Goal: Answer question/provide support: Share knowledge or assist other users

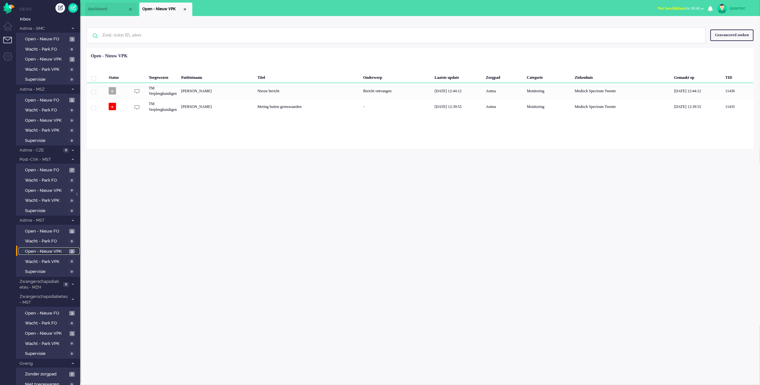
click at [62, 249] on span "Open - Nieuw VPK" at bounding box center [46, 252] width 43 height 6
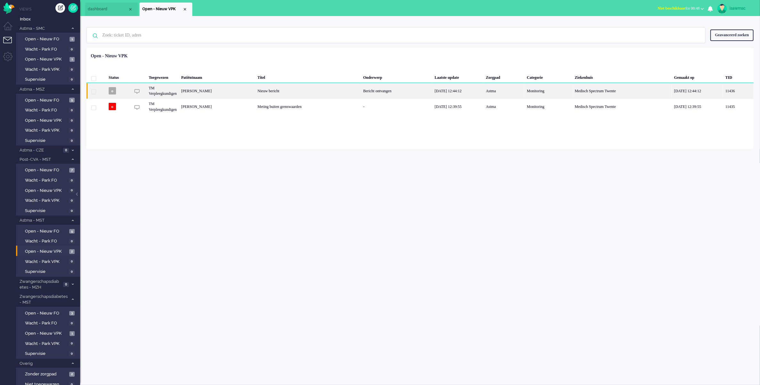
click at [233, 90] on div "[PERSON_NAME]" at bounding box center [217, 91] width 76 height 16
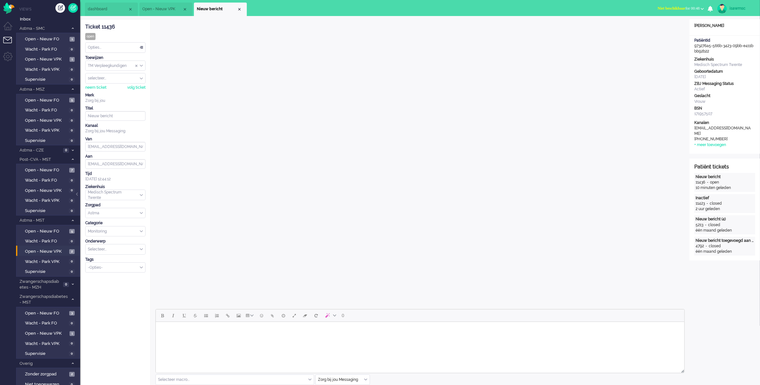
click at [662, 10] on span "Niet beschikbaar" at bounding box center [671, 8] width 28 height 4
click at [660, 29] on label "Online" at bounding box center [677, 28] width 51 height 5
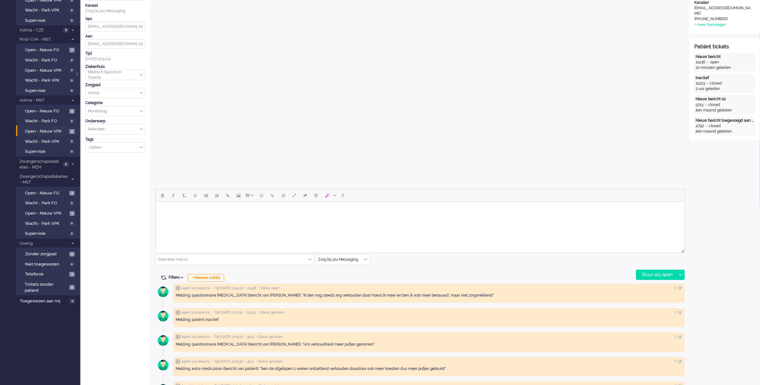
click at [244, 218] on html at bounding box center [419, 210] width 528 height 16
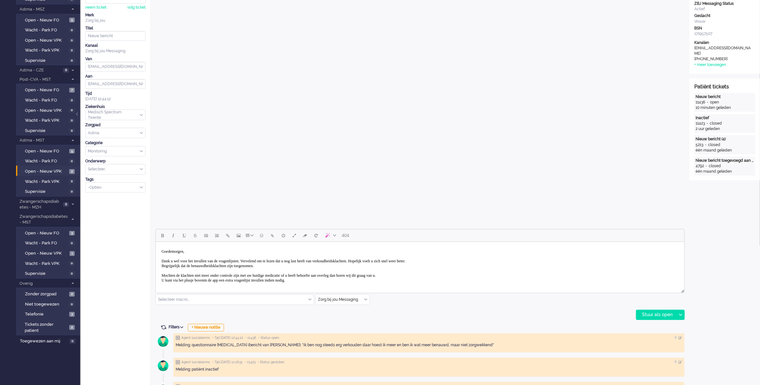
scroll to position [8, 0]
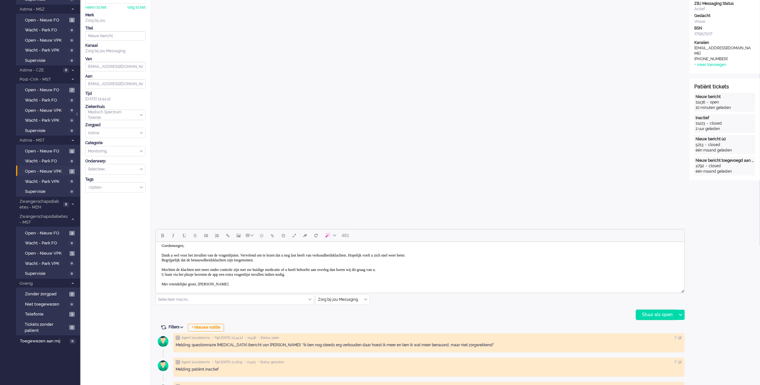
click at [645, 315] on div "Stuur als open" at bounding box center [656, 315] width 40 height 10
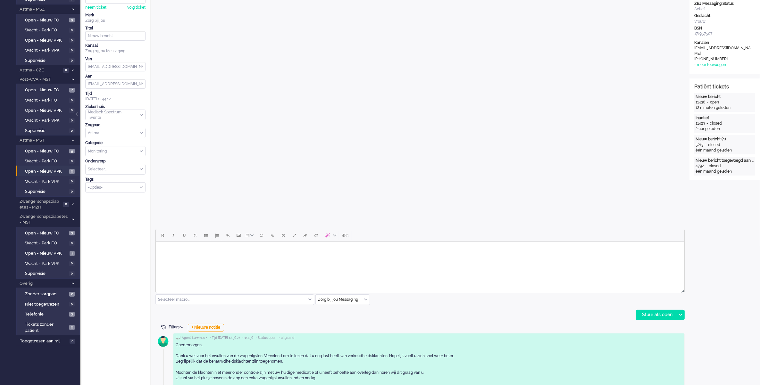
scroll to position [0, 0]
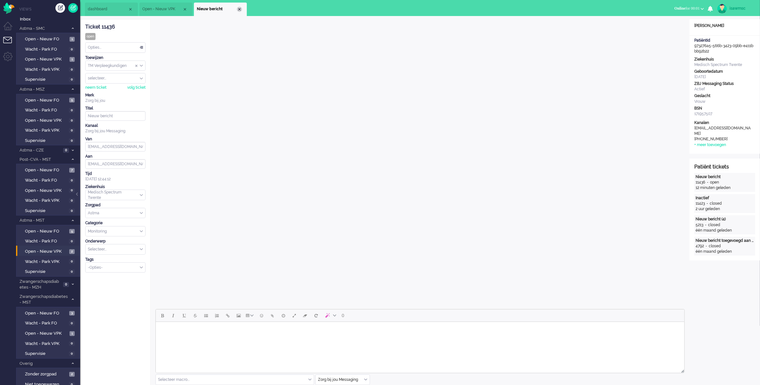
click at [238, 12] on div "Close tab" at bounding box center [239, 9] width 5 height 5
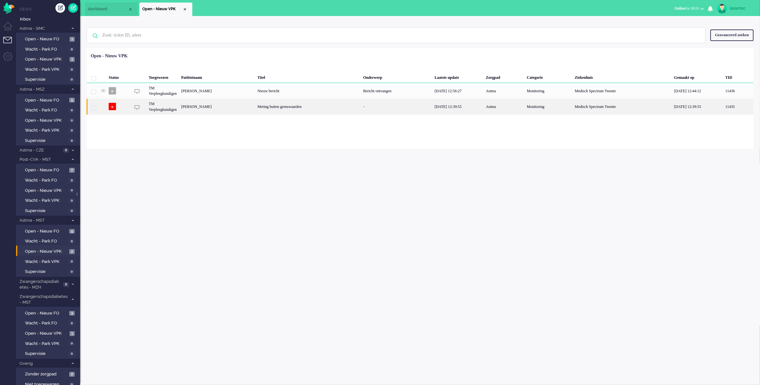
click at [219, 107] on div "[PERSON_NAME]" at bounding box center [217, 107] width 76 height 16
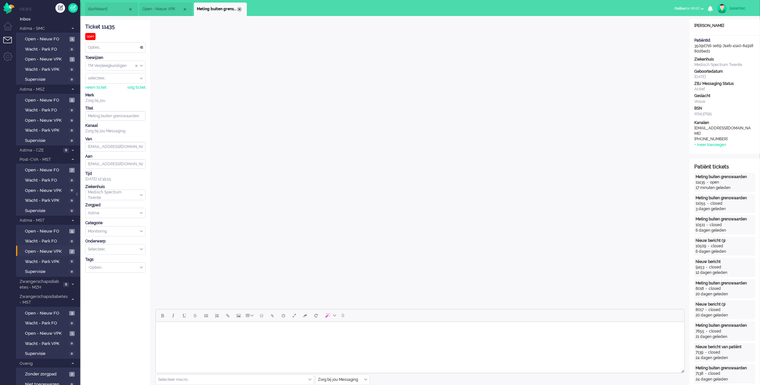
click at [238, 9] on div "Close tab" at bounding box center [239, 9] width 5 height 5
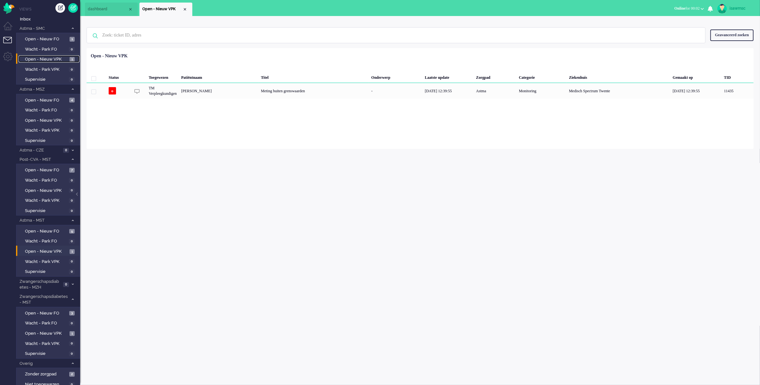
click at [62, 58] on span "Open - Nieuw VPK" at bounding box center [46, 59] width 43 height 6
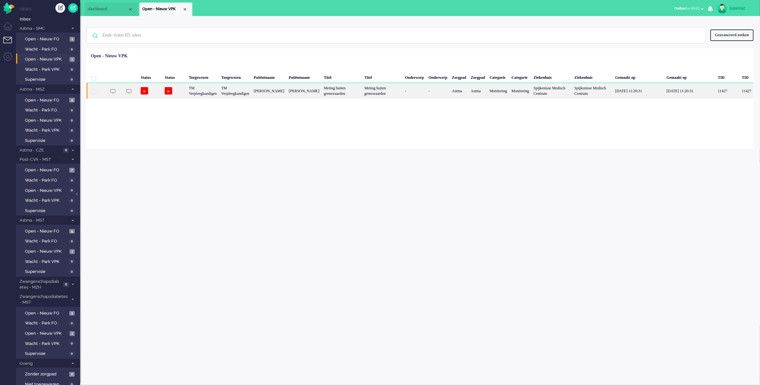
click at [281, 95] on div "[PERSON_NAME]" at bounding box center [269, 91] width 35 height 16
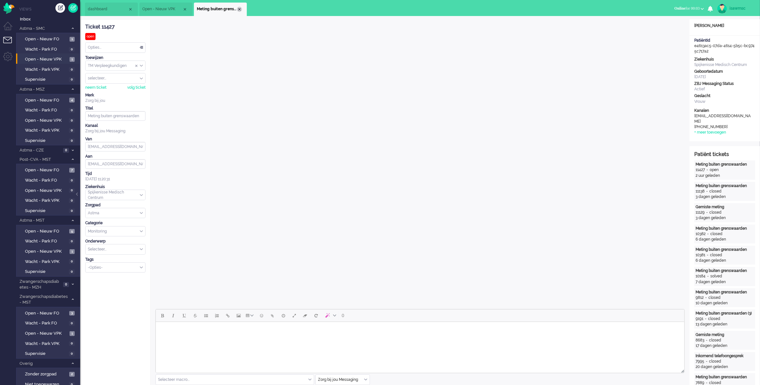
click at [241, 9] on div "Close tab" at bounding box center [239, 9] width 5 height 5
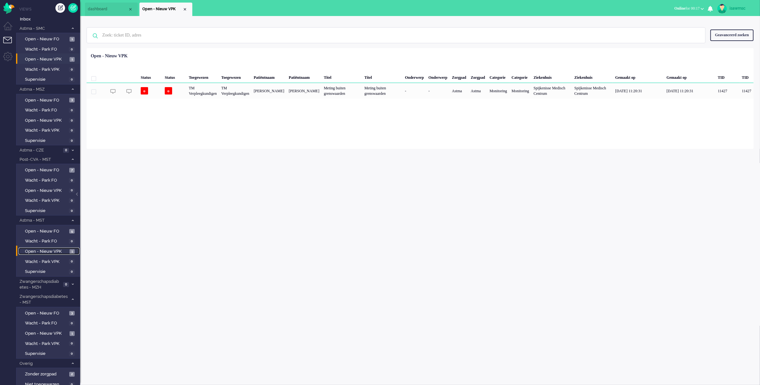
click at [63, 249] on span "Open - Nieuw VPK" at bounding box center [46, 252] width 43 height 6
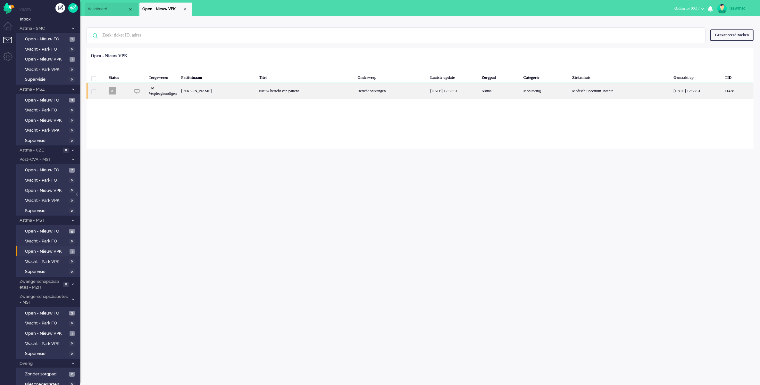
click at [257, 87] on div "[PERSON_NAME]" at bounding box center [218, 91] width 78 height 16
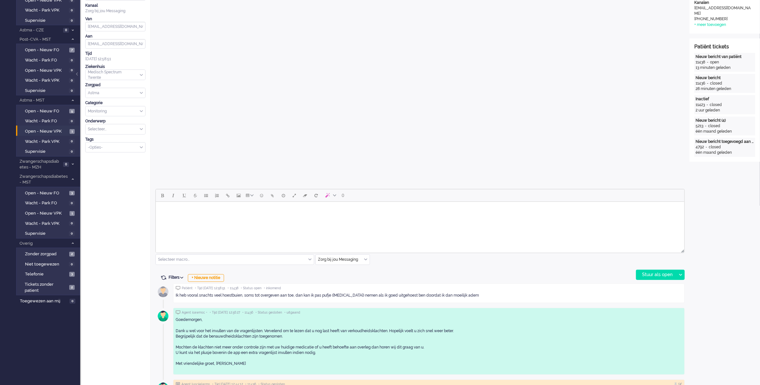
scroll to position [240, 0]
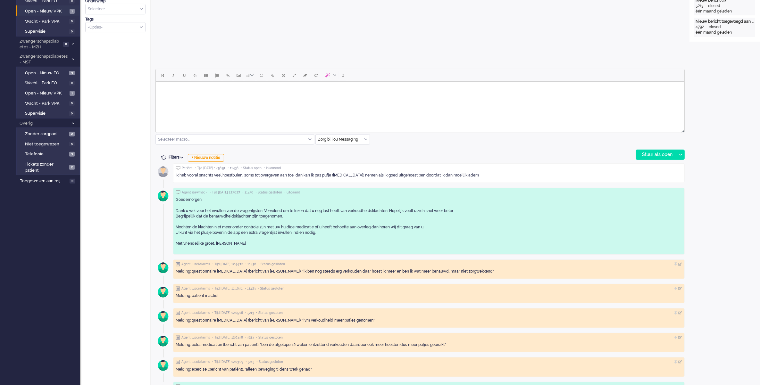
click at [262, 98] on html at bounding box center [419, 90] width 528 height 16
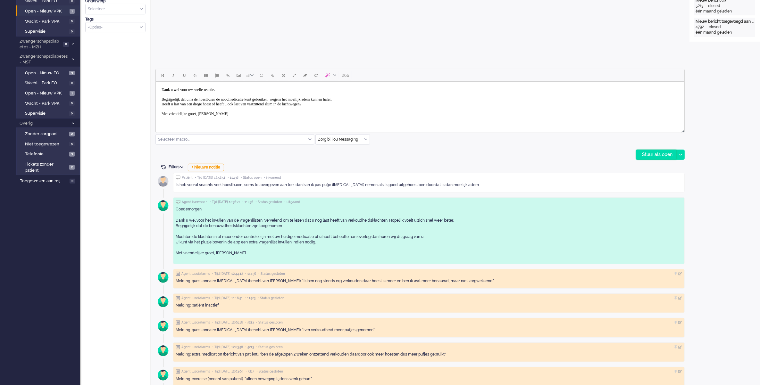
click at [646, 158] on div "Stuur als open" at bounding box center [656, 155] width 40 height 10
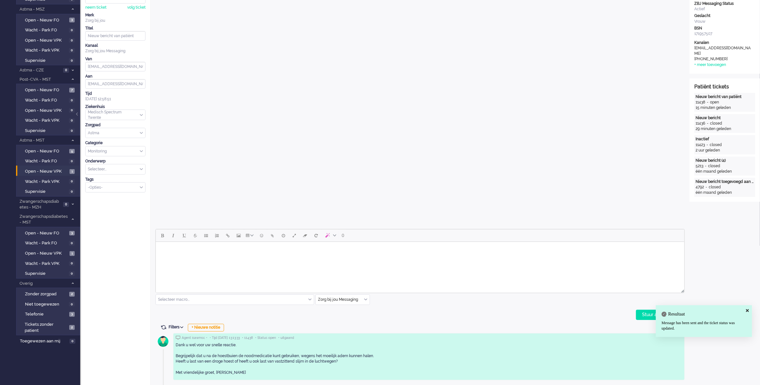
scroll to position [0, 0]
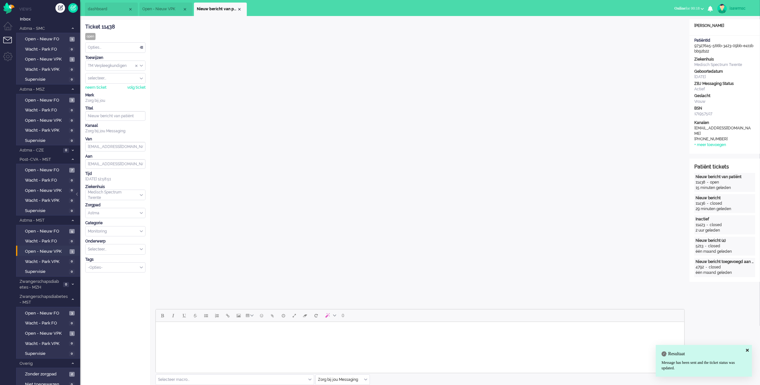
click at [114, 48] on div "Opties..." at bounding box center [116, 48] width 60 height 10
click at [115, 92] on li "Opgelost" at bounding box center [116, 92] width 60 height 9
click at [237, 11] on div "Close tab" at bounding box center [239, 9] width 5 height 5
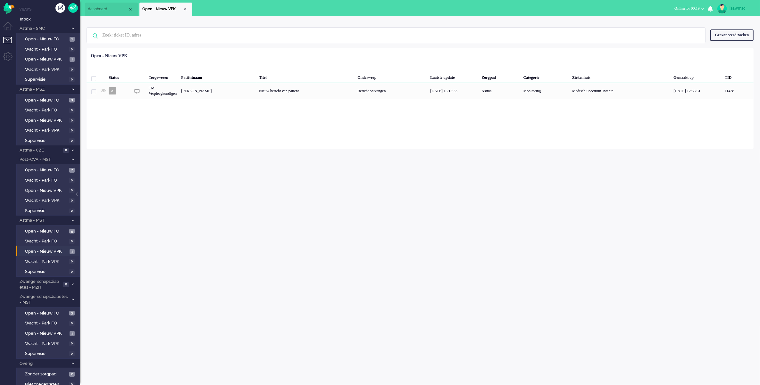
click at [140, 206] on div "isawmsc Thuis Ticket Csat Mijn gemiddelde cijfer Deze week - Ticket Bijdragen P…" at bounding box center [420, 200] width 680 height 369
click at [214, 129] on div "Loading... Status Toegewezen Patiëntnaam Titel Onderwerp Laatste update Zorgpad…" at bounding box center [420, 98] width 667 height 101
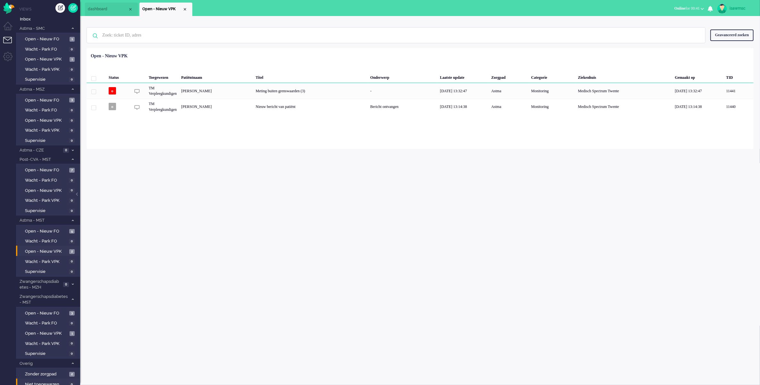
scroll to position [37, 0]
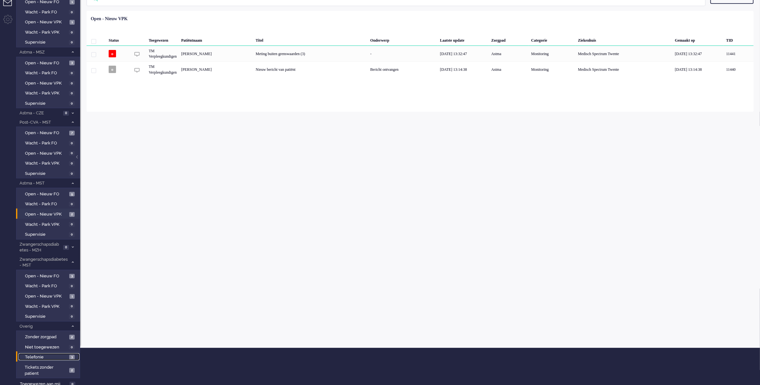
click at [58, 355] on span "Telefonie" at bounding box center [46, 357] width 43 height 6
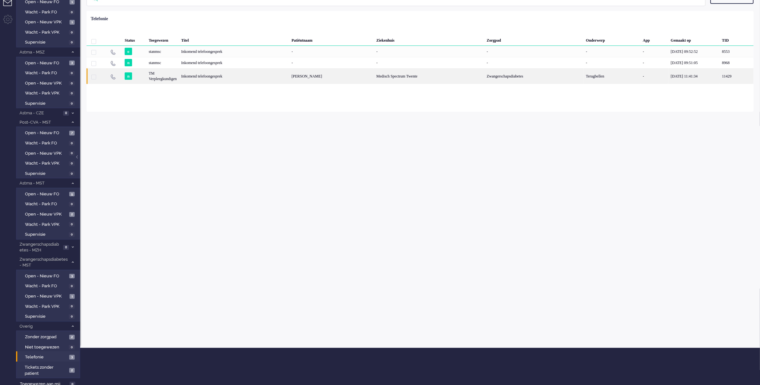
click at [275, 77] on div "Inkomend telefoongesprek" at bounding box center [234, 76] width 110 height 16
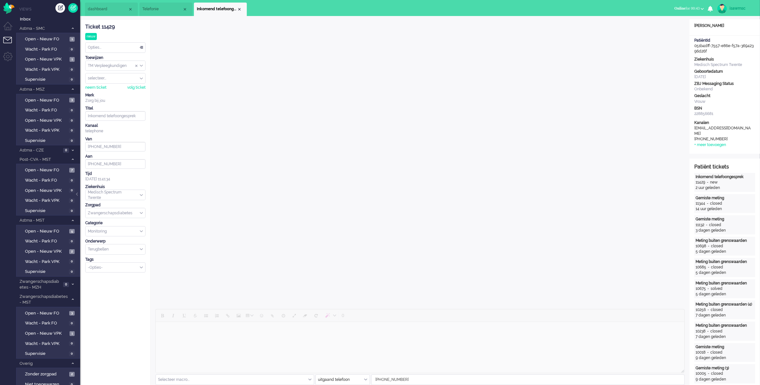
click at [134, 47] on div "Opties..." at bounding box center [116, 48] width 60 height 10
click at [132, 47] on div "Opties..." at bounding box center [116, 48] width 60 height 10
click at [111, 93] on li "Opgelost" at bounding box center [116, 92] width 60 height 9
click at [239, 10] on div "Close tab" at bounding box center [239, 9] width 5 height 5
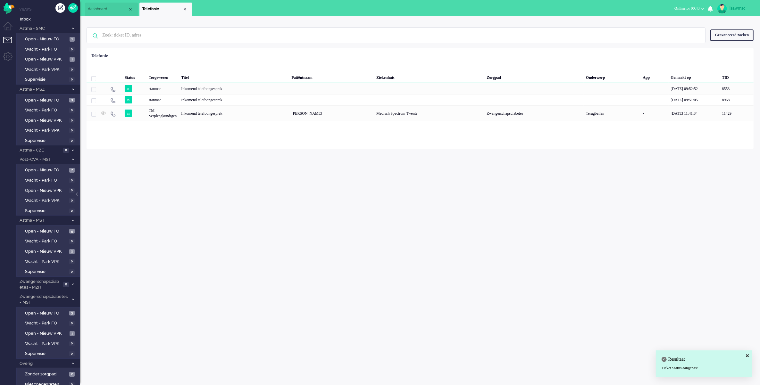
click at [255, 189] on div "isawmsc Thuis Ticket Csat Mijn gemiddelde cijfer Deze week - Ticket Bijdragen P…" at bounding box center [420, 200] width 680 height 369
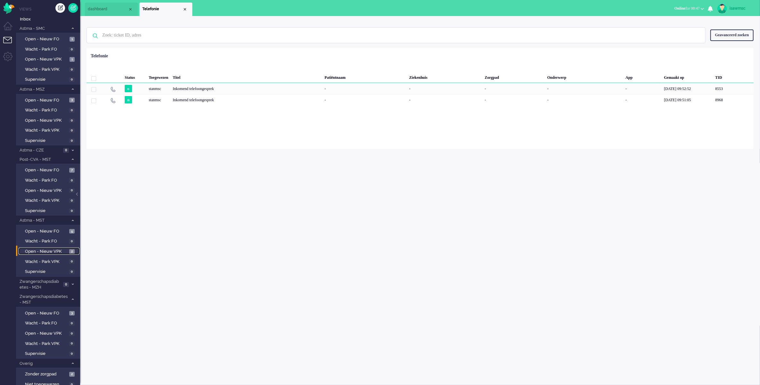
click at [70, 248] on link "Open - Nieuw VPK 2" at bounding box center [49, 251] width 61 height 7
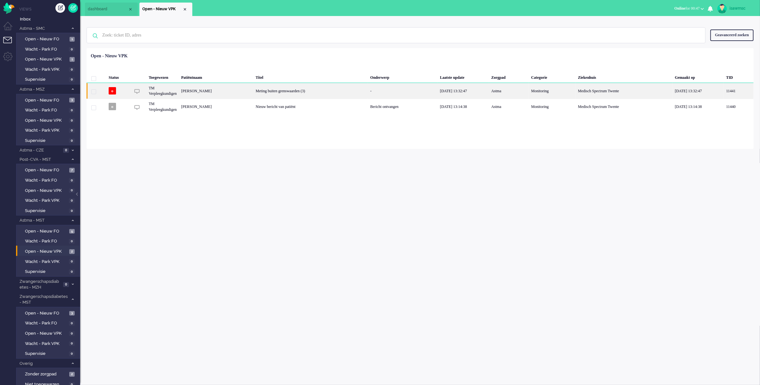
click at [192, 94] on div "[PERSON_NAME]" at bounding box center [216, 91] width 74 height 16
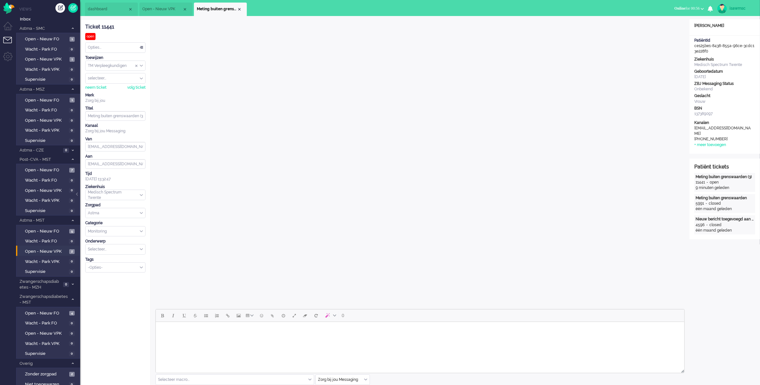
click at [237, 10] on div "Close tab" at bounding box center [239, 9] width 5 height 5
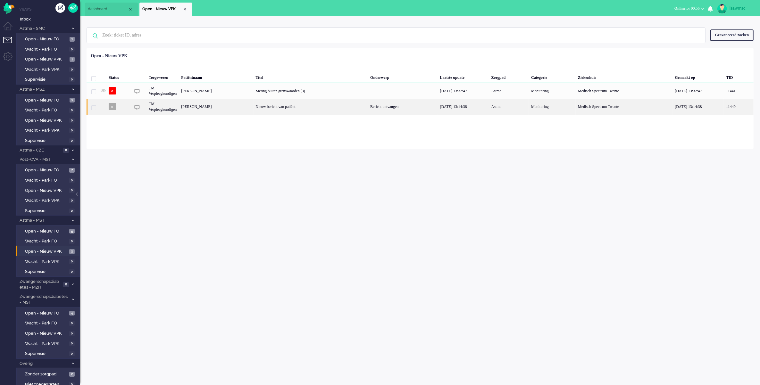
click at [236, 106] on div "[PERSON_NAME]" at bounding box center [216, 107] width 74 height 16
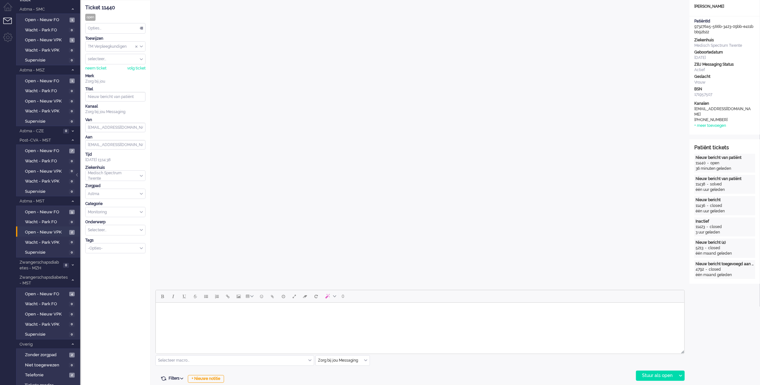
scroll to position [139, 0]
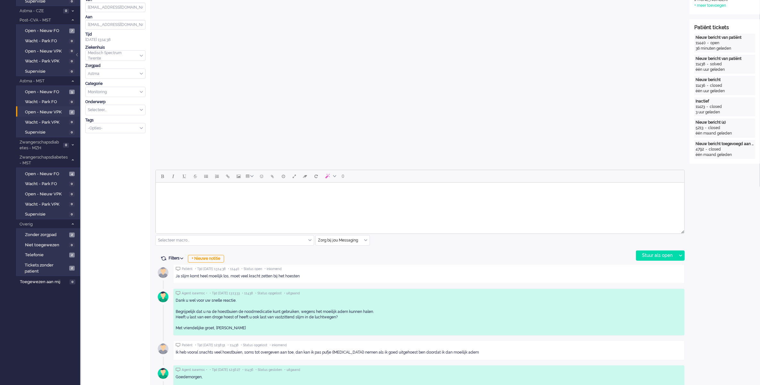
click at [259, 198] on html at bounding box center [419, 191] width 528 height 16
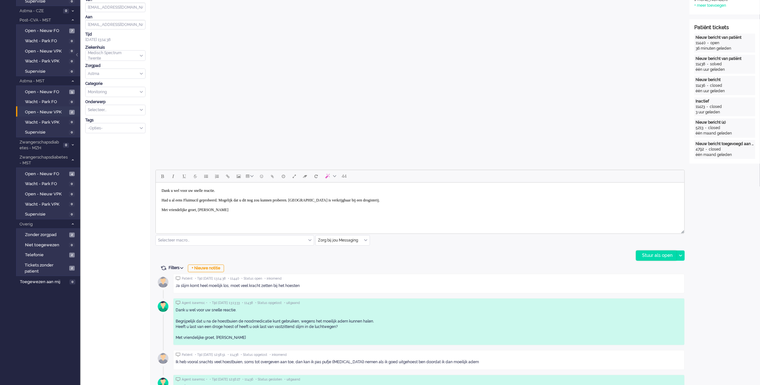
drag, startPoint x: 646, startPoint y: 252, endPoint x: 635, endPoint y: 247, distance: 12.8
click at [646, 252] on div "Stuur als open" at bounding box center [656, 256] width 40 height 10
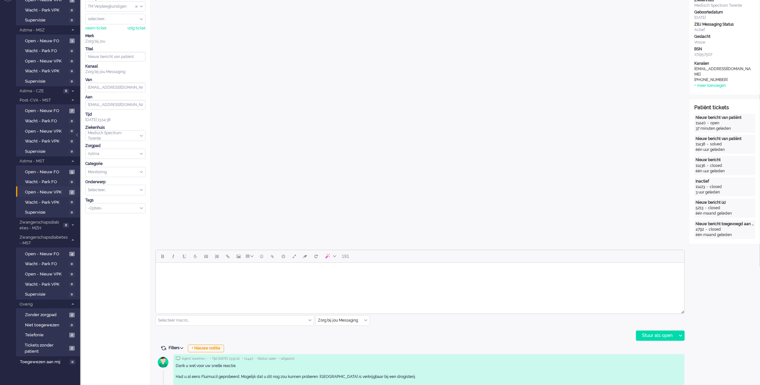
scroll to position [0, 0]
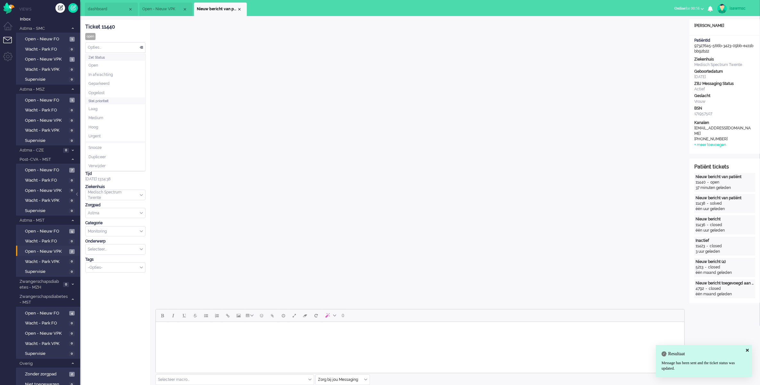
click at [100, 49] on div "Opties..." at bounding box center [116, 48] width 60 height 10
click at [109, 92] on li "Opgelost" at bounding box center [116, 92] width 60 height 9
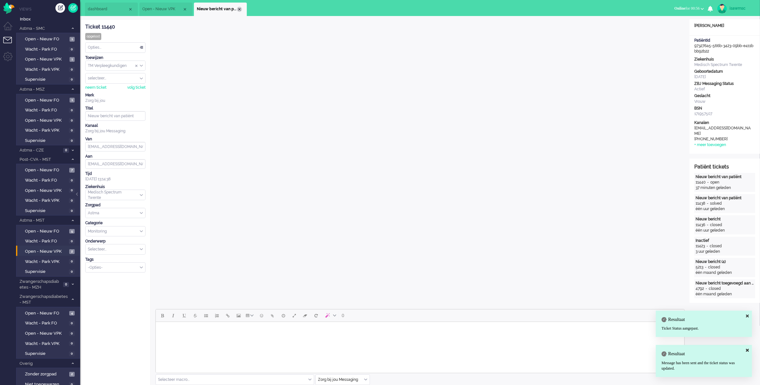
click at [237, 8] on div "Close tab" at bounding box center [239, 9] width 5 height 5
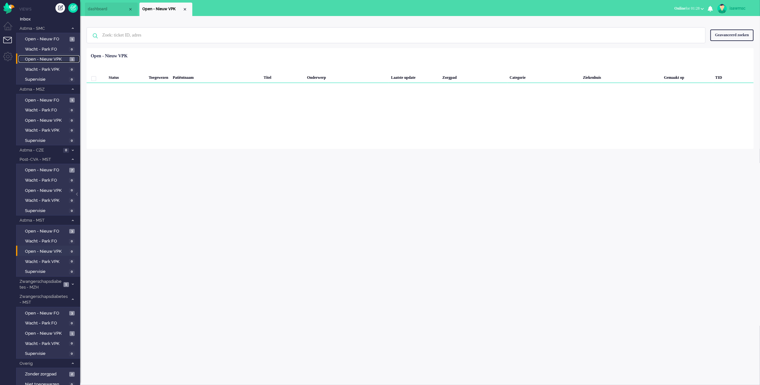
click at [42, 56] on span "Open - Nieuw VPK" at bounding box center [46, 59] width 43 height 6
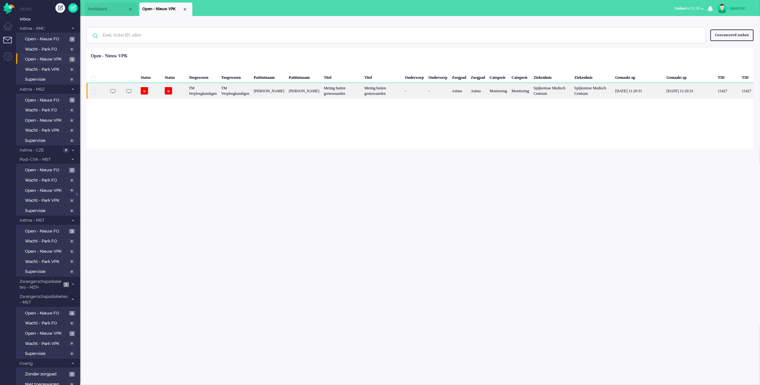
click at [210, 96] on div "TM Verpleegkundigen" at bounding box center [202, 91] width 32 height 16
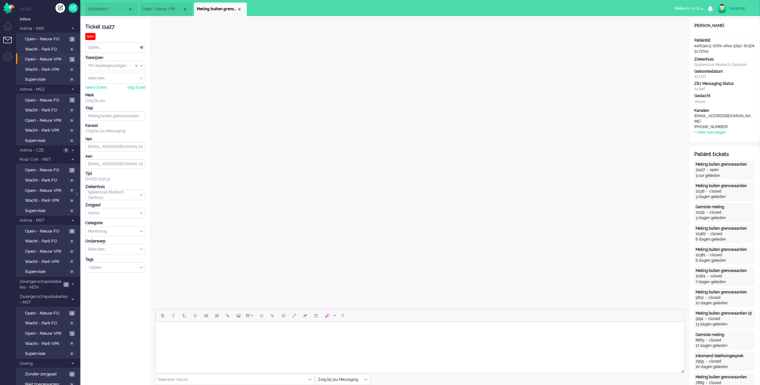
click at [347, 332] on body "Rich Text Area. Press ALT-0 for help." at bounding box center [419, 330] width 523 height 11
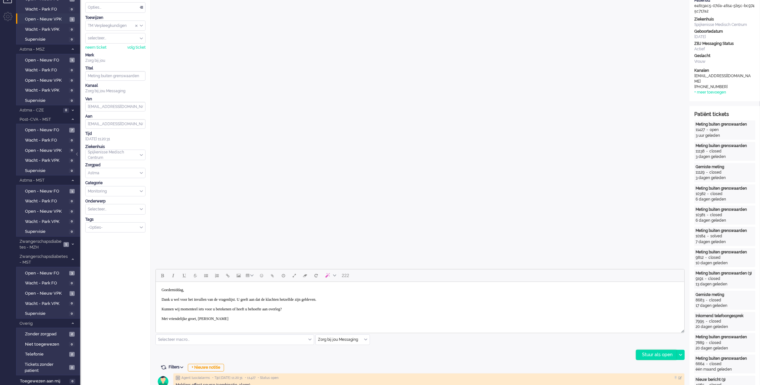
click at [653, 354] on div "Stuur als open" at bounding box center [656, 355] width 40 height 10
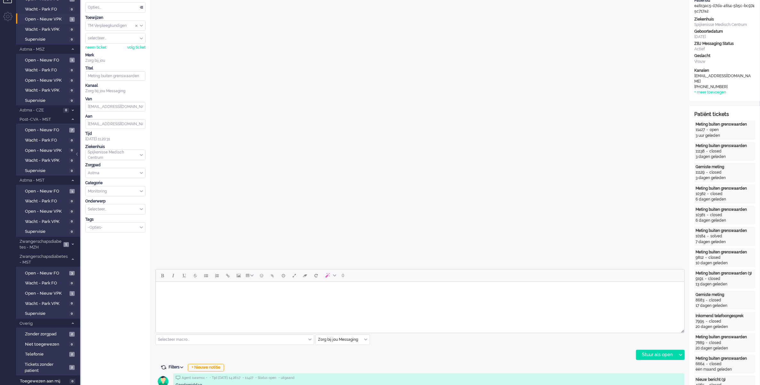
scroll to position [0, 0]
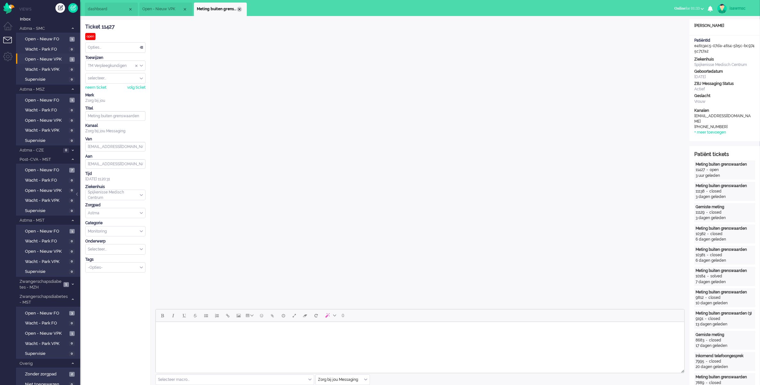
click at [240, 9] on div "Close tab" at bounding box center [239, 9] width 5 height 5
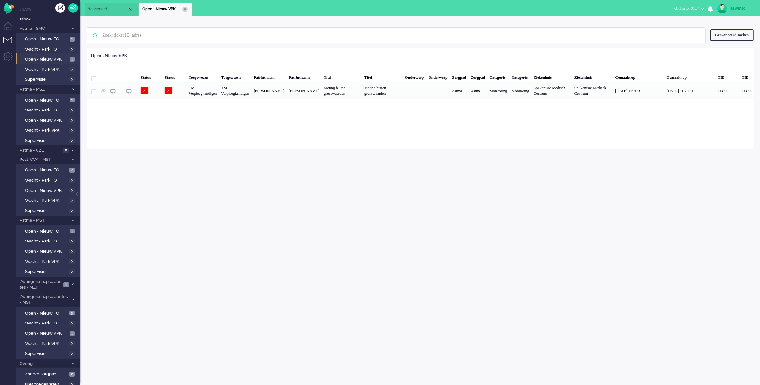
click at [184, 9] on div "Close tab" at bounding box center [184, 9] width 5 height 5
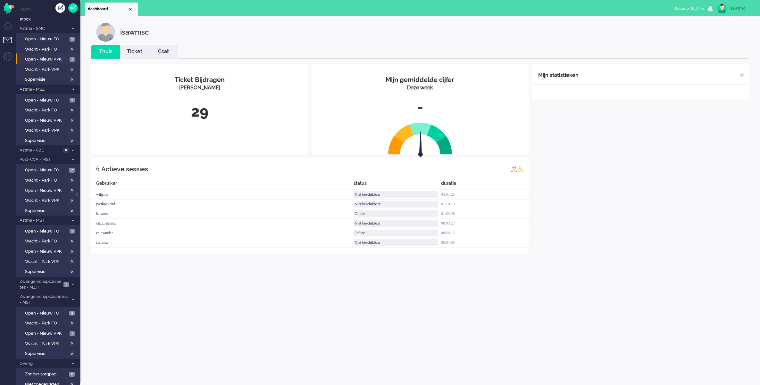
drag, startPoint x: 217, startPoint y: 22, endPoint x: 212, endPoint y: 24, distance: 5.5
click at [215, 22] on div "isawmsc" at bounding box center [424, 31] width 657 height 19
